Goal: Task Accomplishment & Management: Complete application form

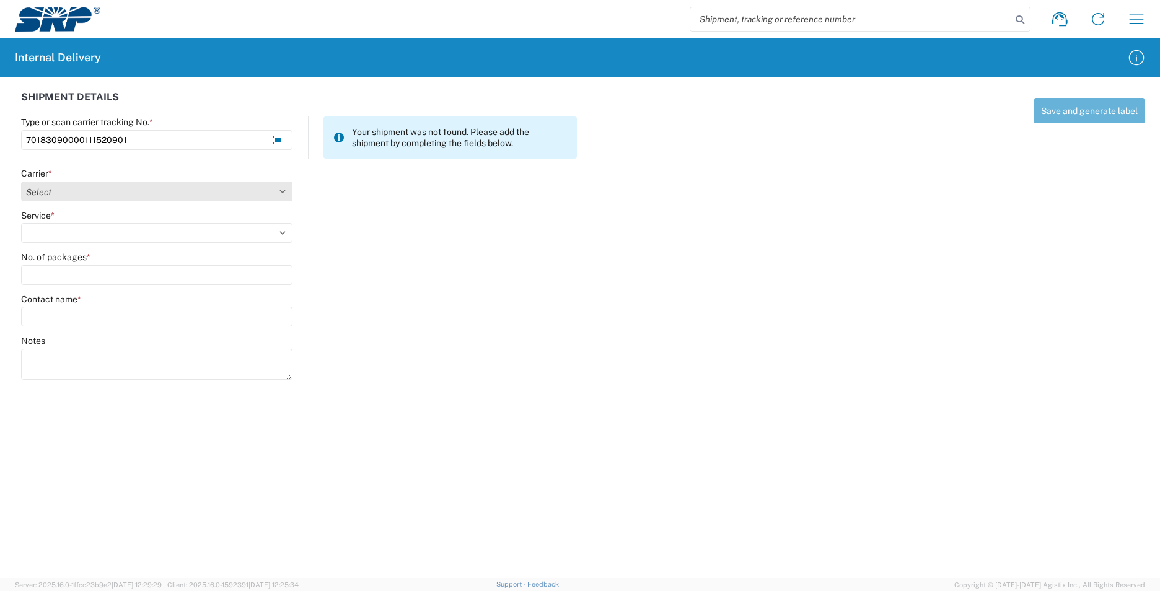
type input "70183090000111520901"
click at [99, 191] on select "Select AcctPay Amazon Logistics ATI Trucking BC Dimerco Logistics Empire Southw…" at bounding box center [156, 192] width 271 height 20
select select "137"
click at [21, 182] on select "Select AcctPay Amazon Logistics ATI Trucking BC Dimerco Logistics Empire Southw…" at bounding box center [156, 192] width 271 height 20
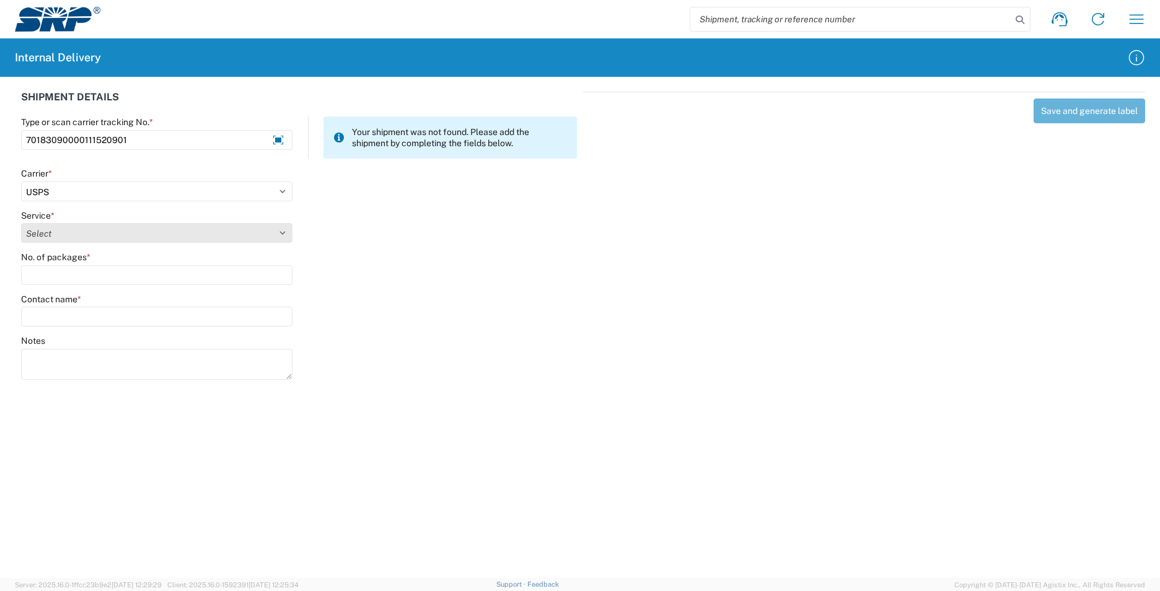
click at [59, 237] on select "Select 3 - 5 Day Bound Printed Matter Express Mail Flat-Rate Envelope Express M…" at bounding box center [156, 233] width 271 height 20
select select "17817"
click at [59, 237] on select "Select 3 - 5 Day Bound Printed Matter Express Mail Flat-Rate Envelope Express M…" at bounding box center [156, 233] width 271 height 20
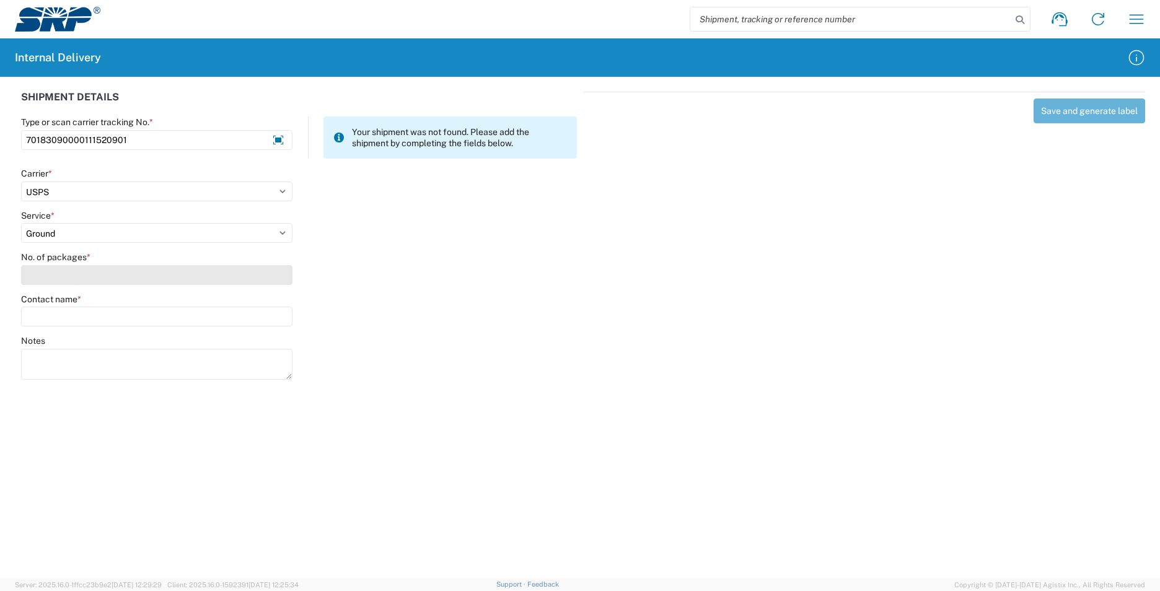
click at [51, 273] on input "No. of packages *" at bounding box center [156, 275] width 271 height 20
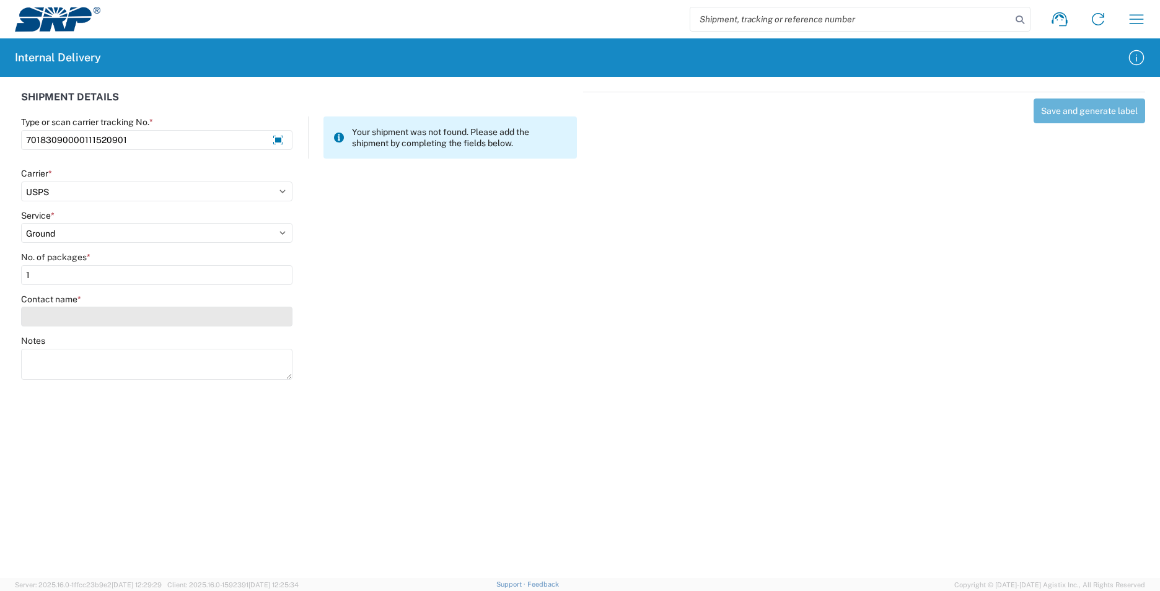
type input "1"
click at [50, 316] on input "Contact name *" at bounding box center [156, 317] width 271 height 20
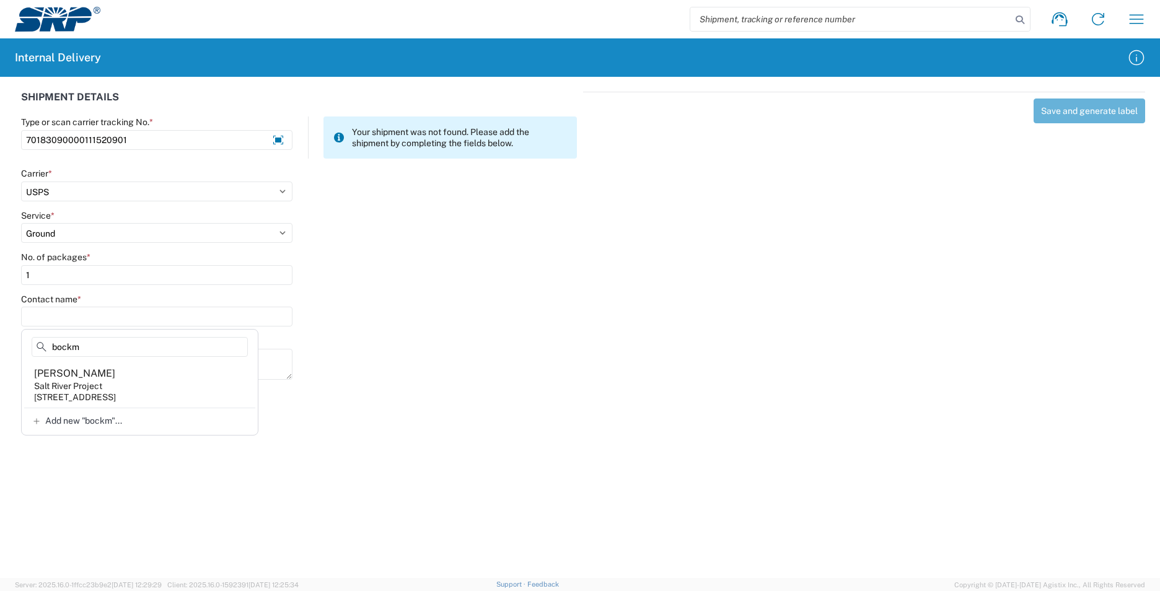
type input "bockm"
click at [125, 391] on agx-address-suggestion-item "Kaye Bockmann Salt River Project 1500 N Mill Ave, PAB10W, Tempe, AZ, 85281, US" at bounding box center [139, 385] width 231 height 46
type input "Kaye Bockmann"
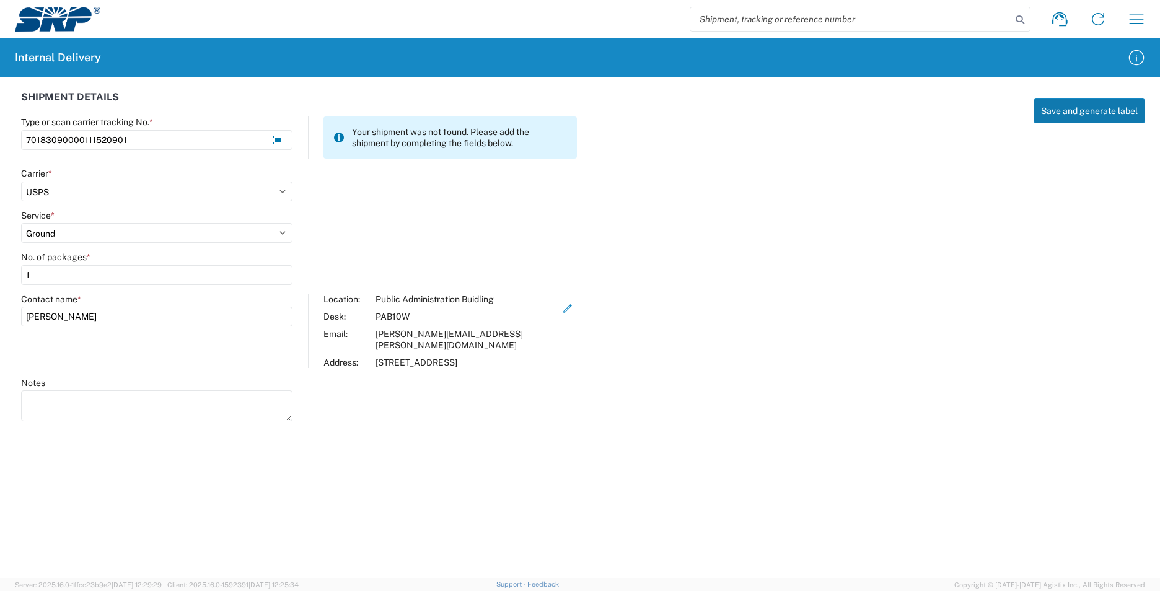
click at [1088, 102] on button "Save and generate label" at bounding box center [1089, 111] width 112 height 25
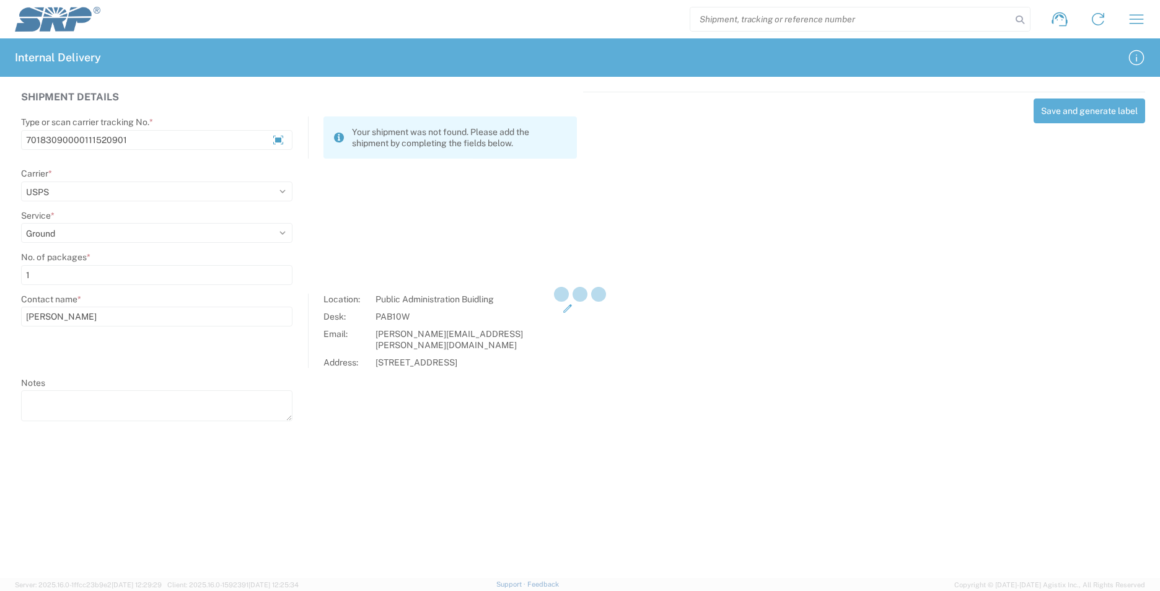
select select
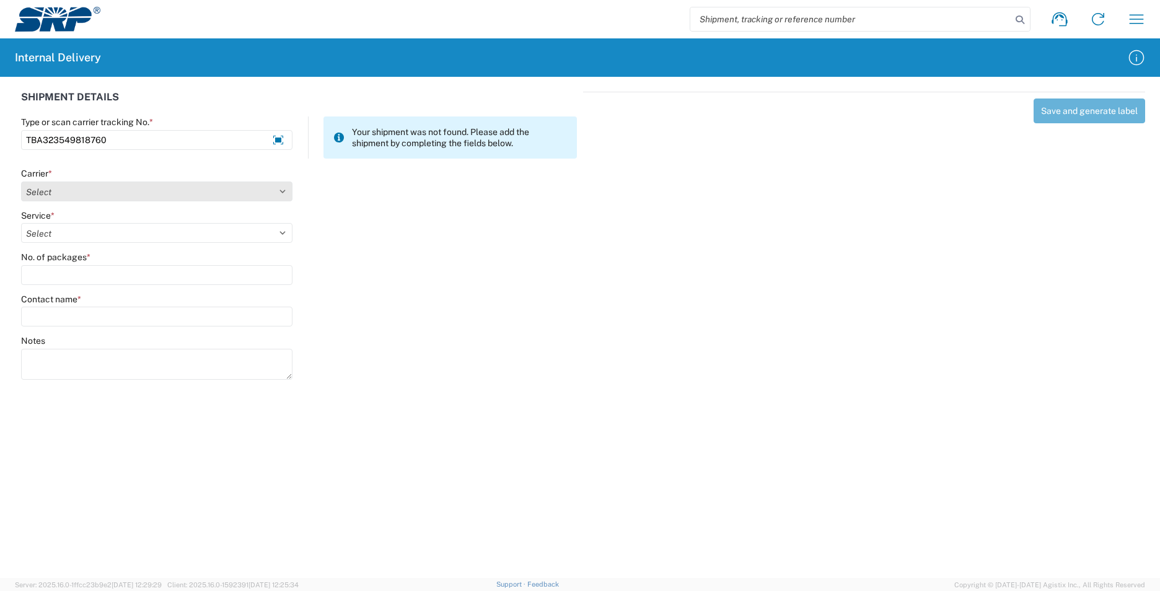
type input "TBA323549818760"
click at [49, 194] on select "Select AcctPay Amazon Logistics ATI Trucking BC Dimerco Logistics Empire Southw…" at bounding box center [156, 192] width 271 height 20
select select "8933"
click at [21, 182] on select "Select AcctPay Amazon Logistics ATI Trucking BC Dimerco Logistics Empire Southw…" at bounding box center [156, 192] width 271 height 20
click at [63, 243] on agx-form-control-wrapper-v2 "Service * Select Amazon Logistics TBA Rail TL Standard 3 - 5 Day" at bounding box center [157, 231] width 284 height 42
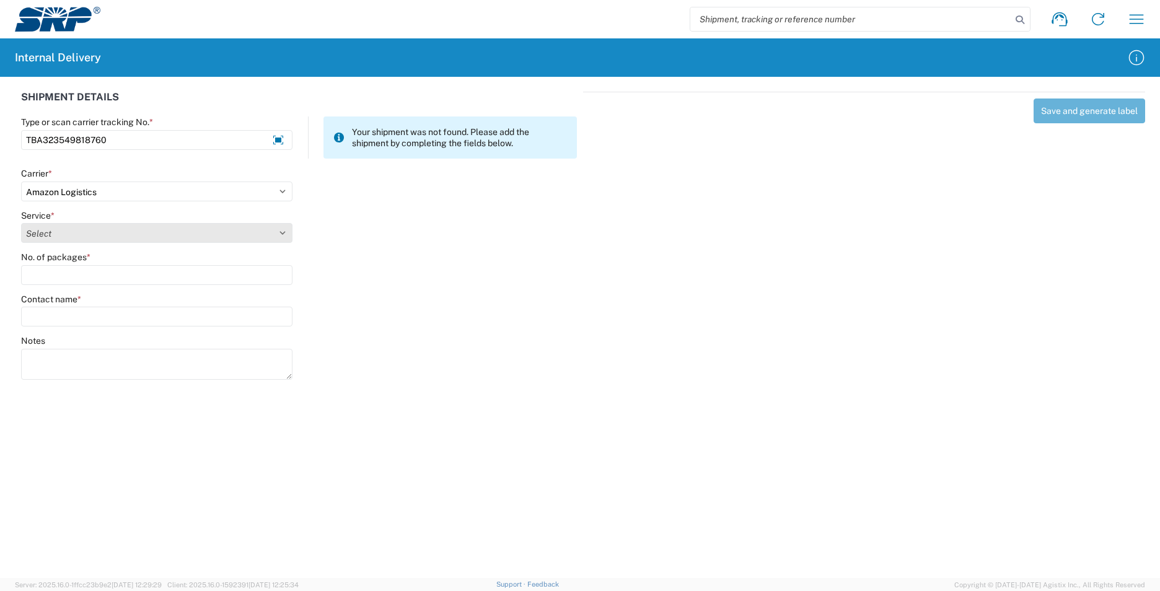
click at [63, 231] on select "Select Amazon Logistics TBA Rail TL Standard 3 - 5 Day" at bounding box center [156, 233] width 271 height 20
select select "24525"
click at [21, 223] on select "Select Amazon Logistics TBA Rail TL Standard 3 - 5 Day" at bounding box center [156, 233] width 271 height 20
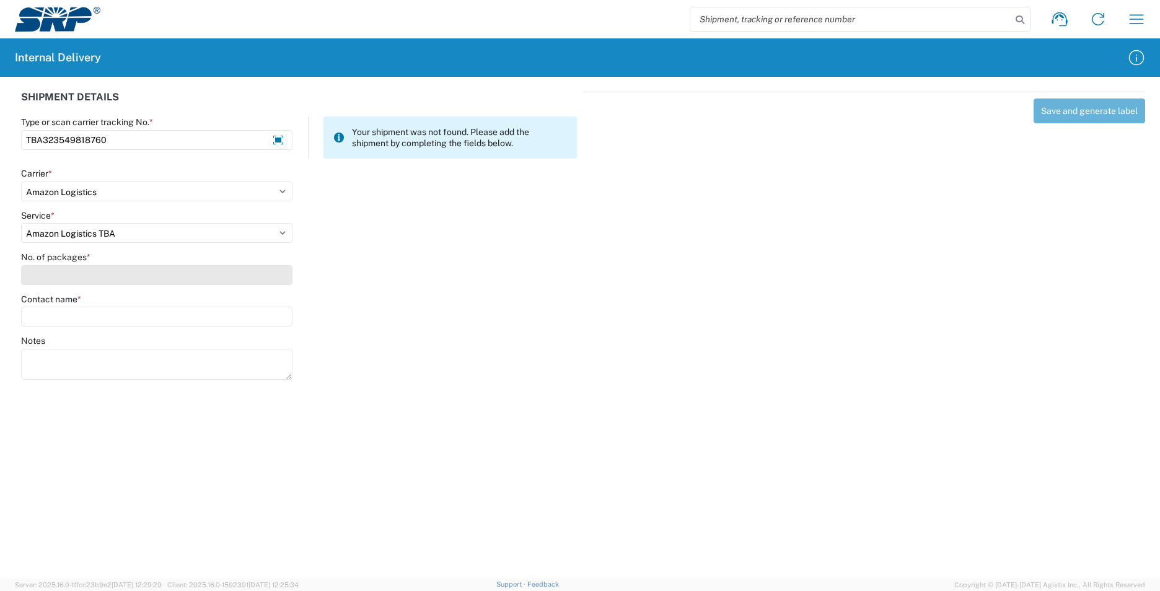
click at [58, 266] on input "No. of packages *" at bounding box center [156, 275] width 271 height 20
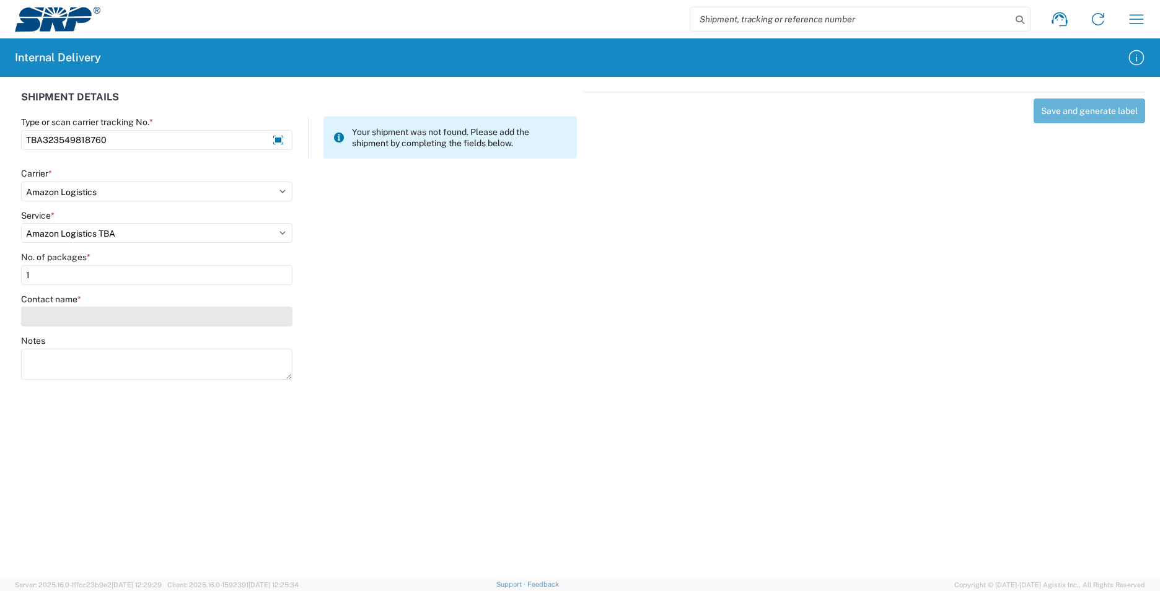
type input "1"
click at [68, 315] on input "Contact name *" at bounding box center [156, 317] width 271 height 20
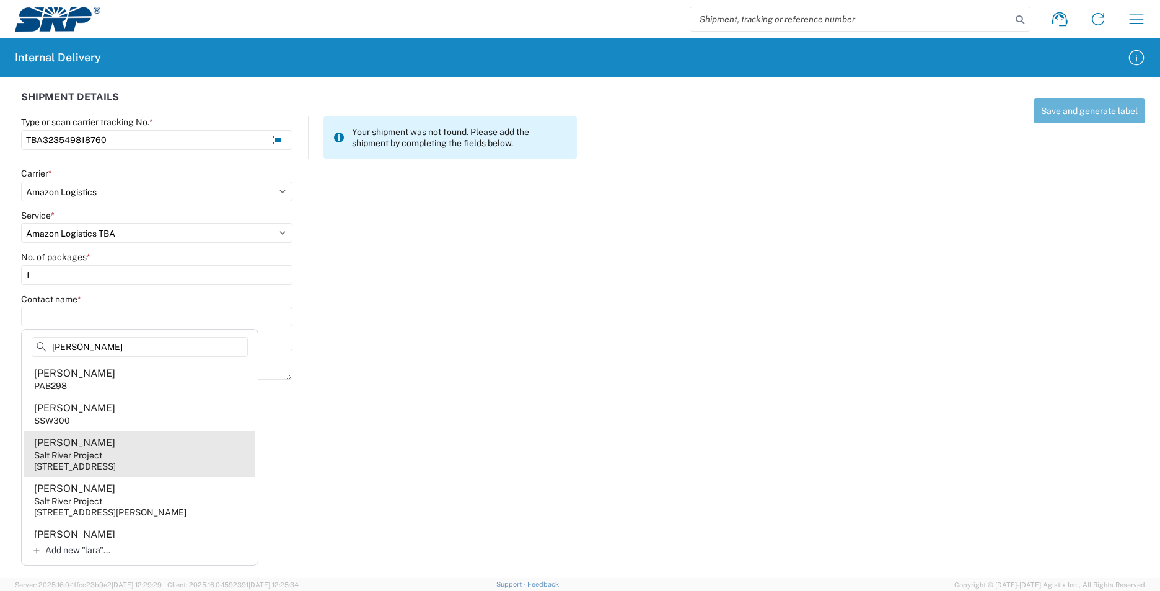
type input "lara"
click at [116, 462] on div "1500 N Mill Ave, PAB35W, Tempe, AZ, 85281, US" at bounding box center [75, 466] width 82 height 11
type input "Lara Bustos"
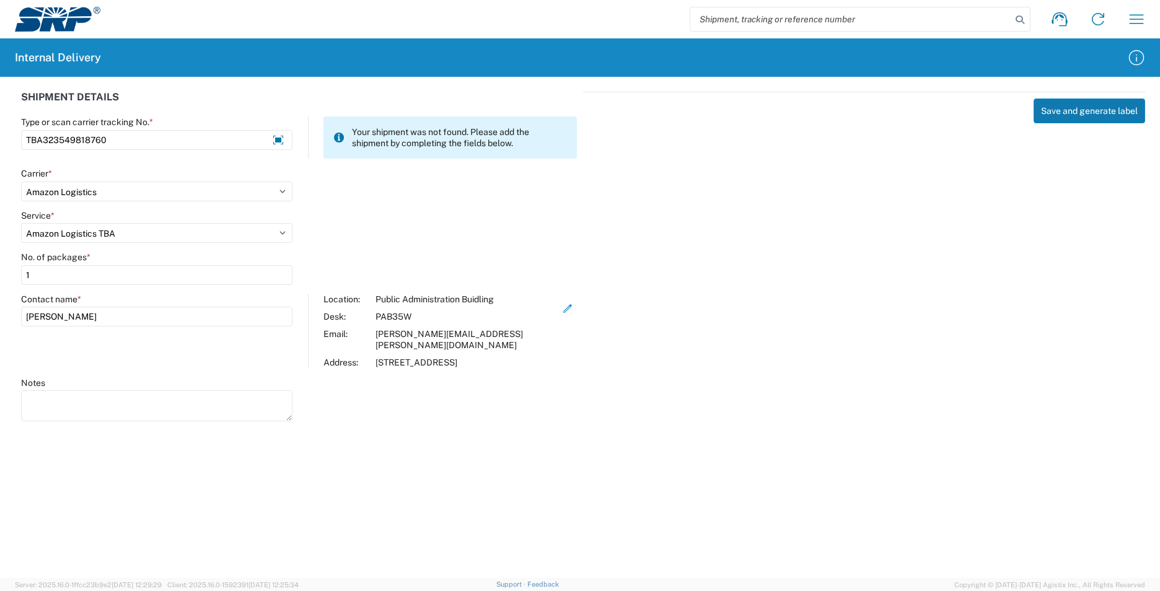
click at [1099, 118] on button "Save and generate label" at bounding box center [1089, 111] width 112 height 25
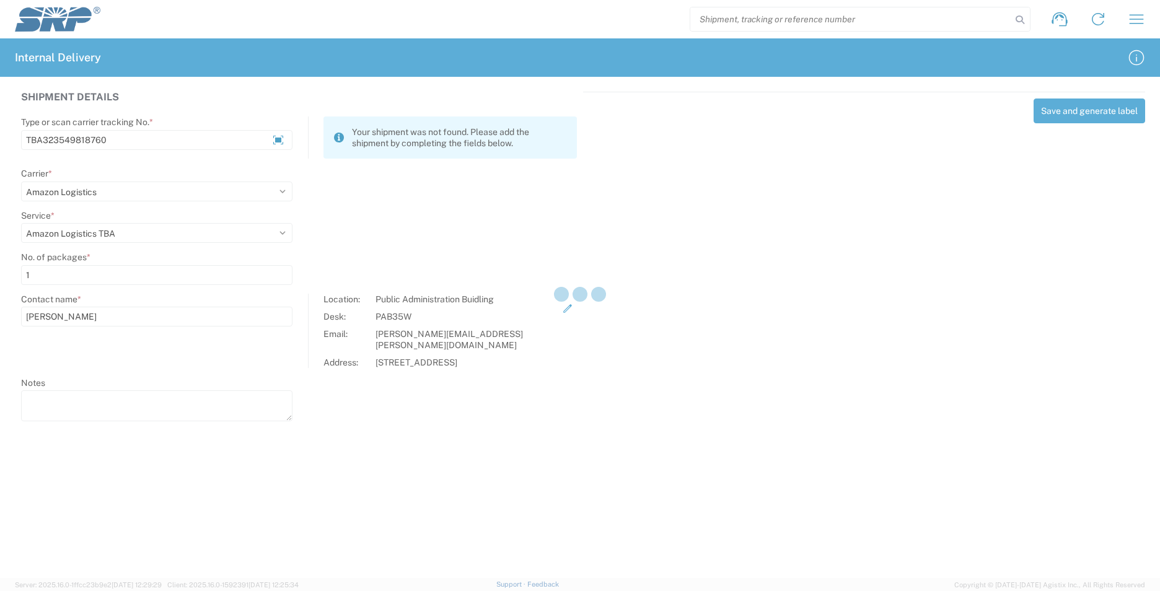
select select
